Goal: Check status: Check status

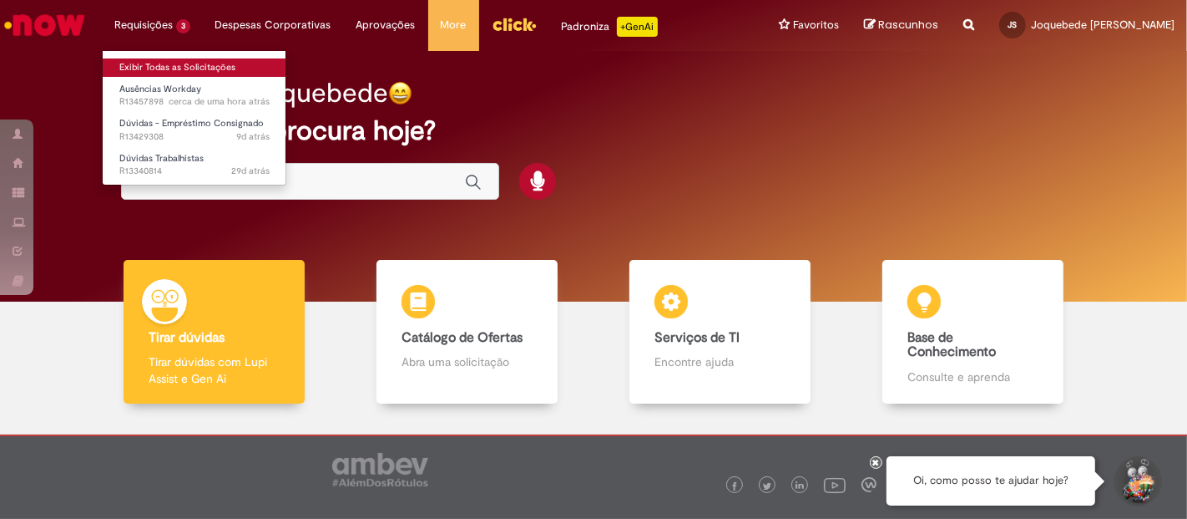
click at [170, 71] on link "Exibir Todas as Solicitações" at bounding box center [195, 67] width 184 height 18
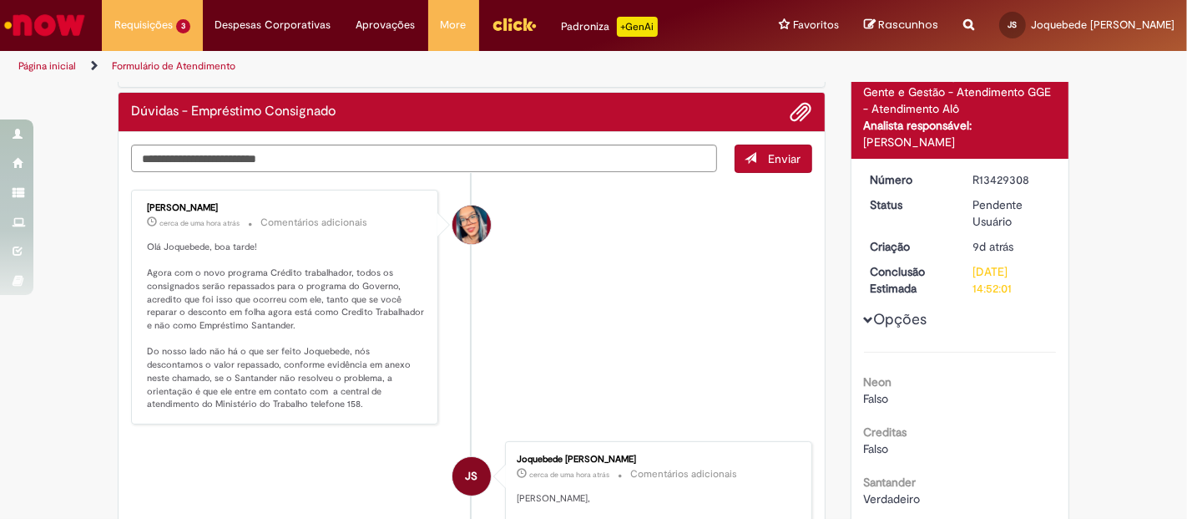
scroll to position [93, 0]
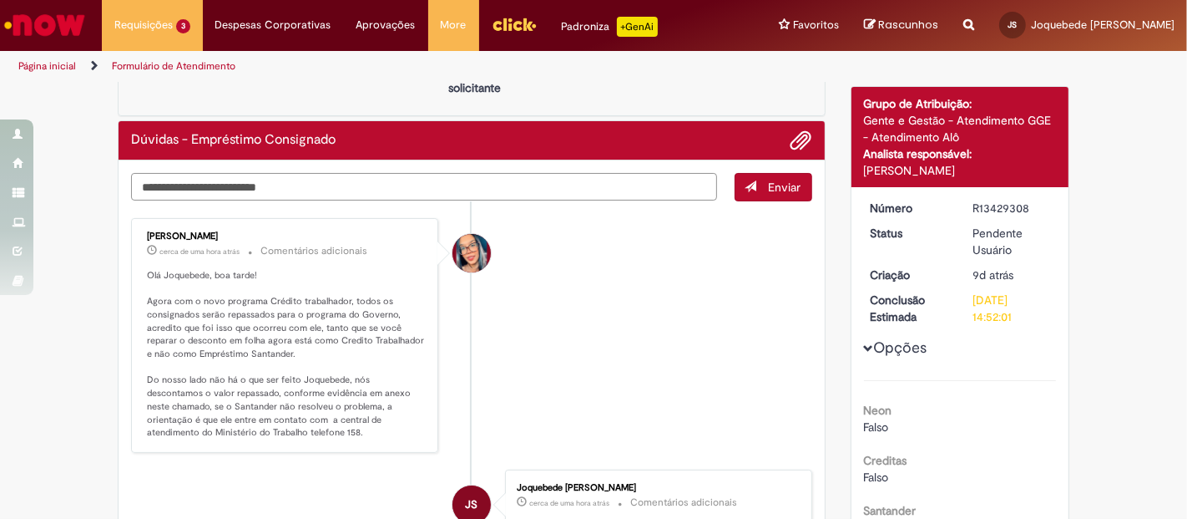
click at [516, 178] on textarea "Digite sua mensagem aqui..." at bounding box center [424, 187] width 586 height 28
